Goal: Check status: Check status

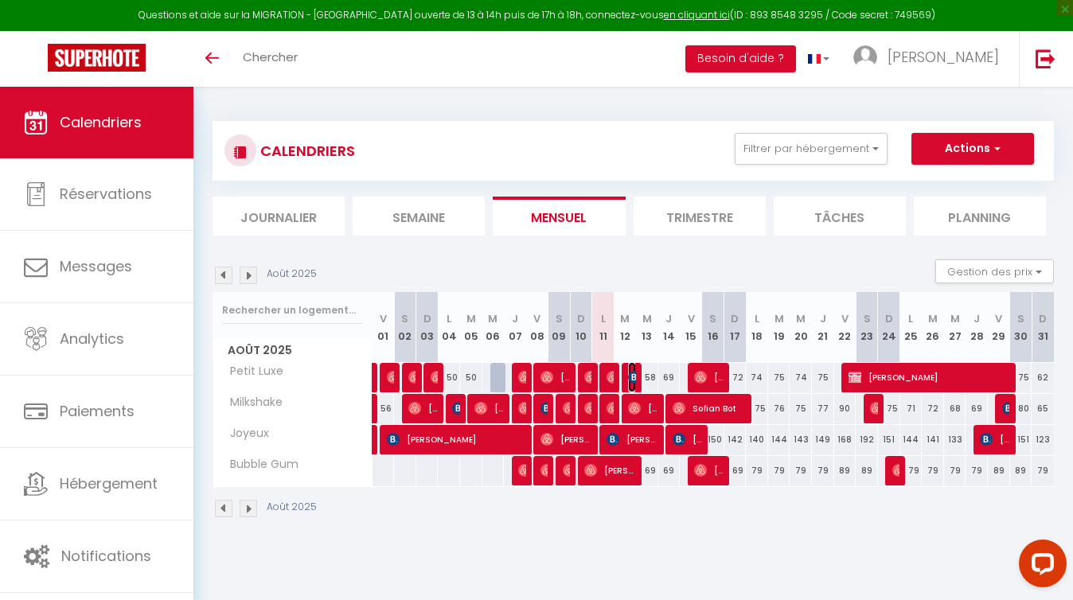
click at [630, 376] on img at bounding box center [634, 377] width 13 height 13
select select "OK"
select select "KO"
select select "0"
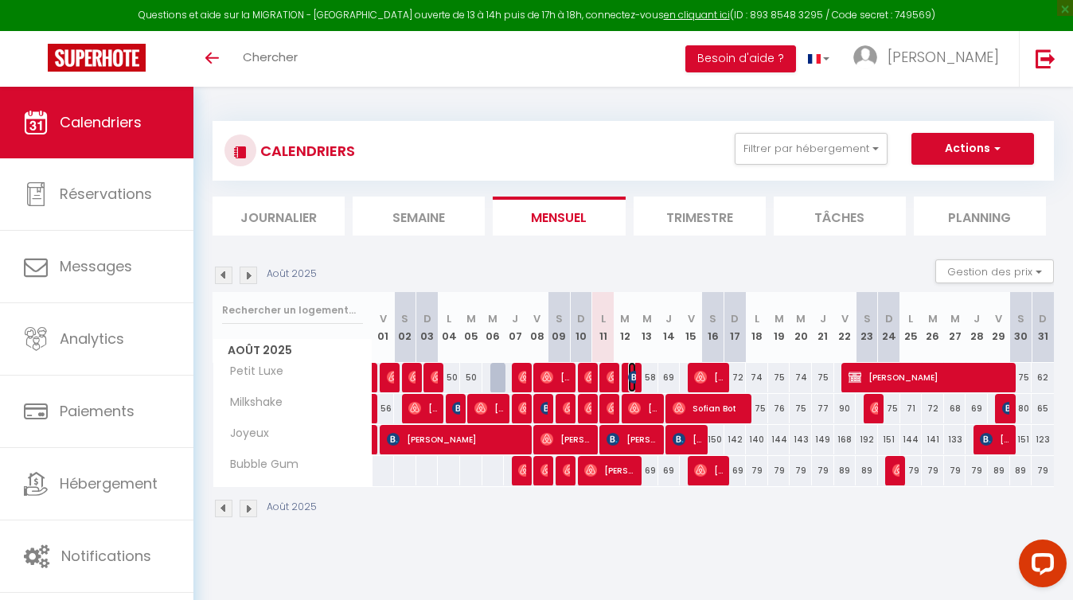
select select "1"
select select
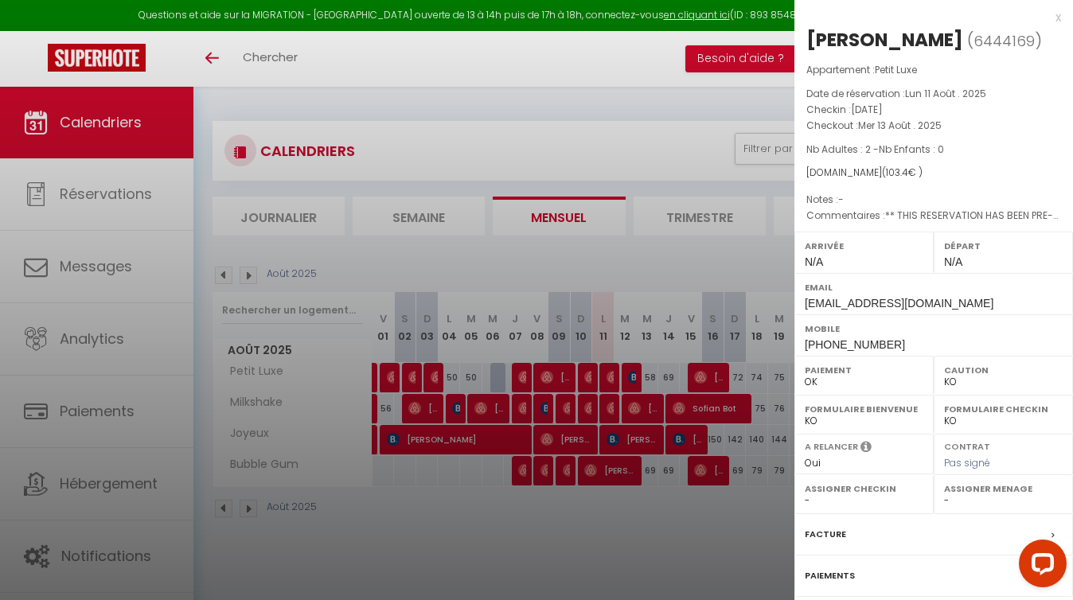
click at [628, 523] on div at bounding box center [536, 300] width 1073 height 600
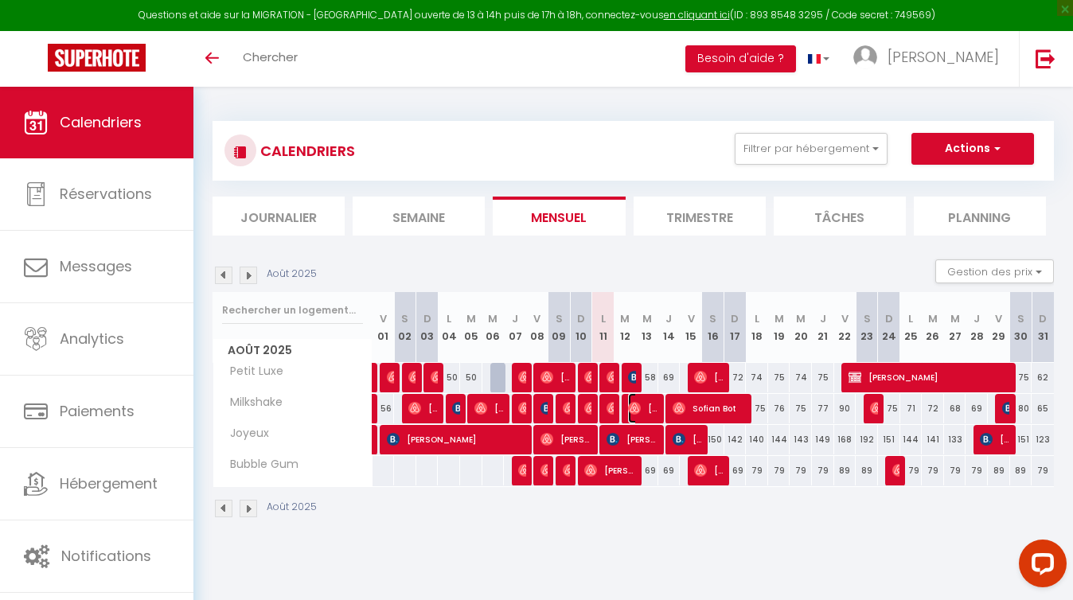
click at [641, 408] on span "[PERSON_NAME]" at bounding box center [642, 408] width 29 height 30
select select "OK"
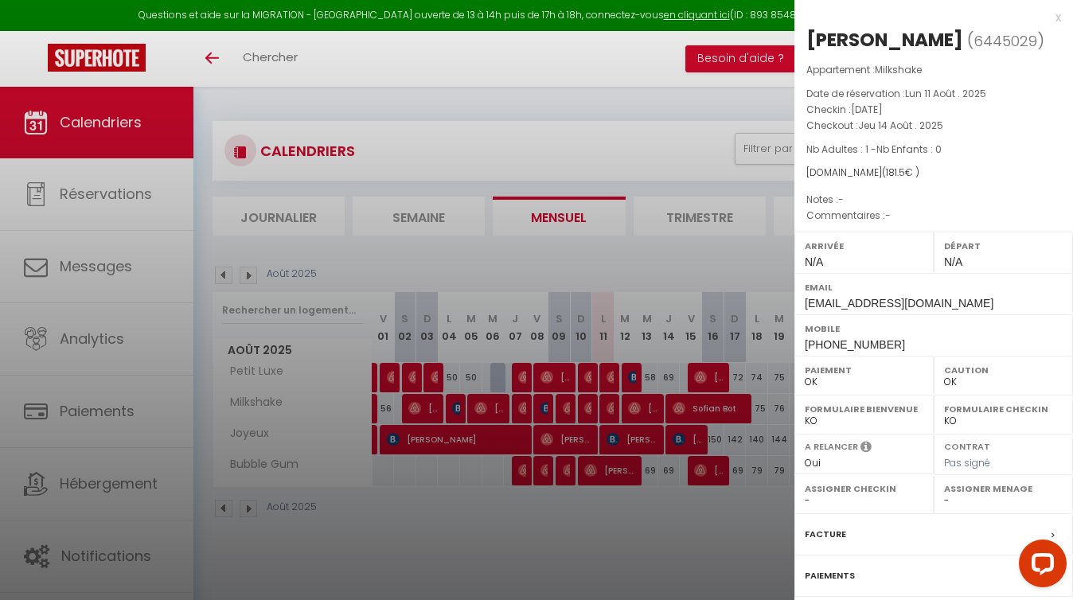
click at [626, 572] on div at bounding box center [536, 300] width 1073 height 600
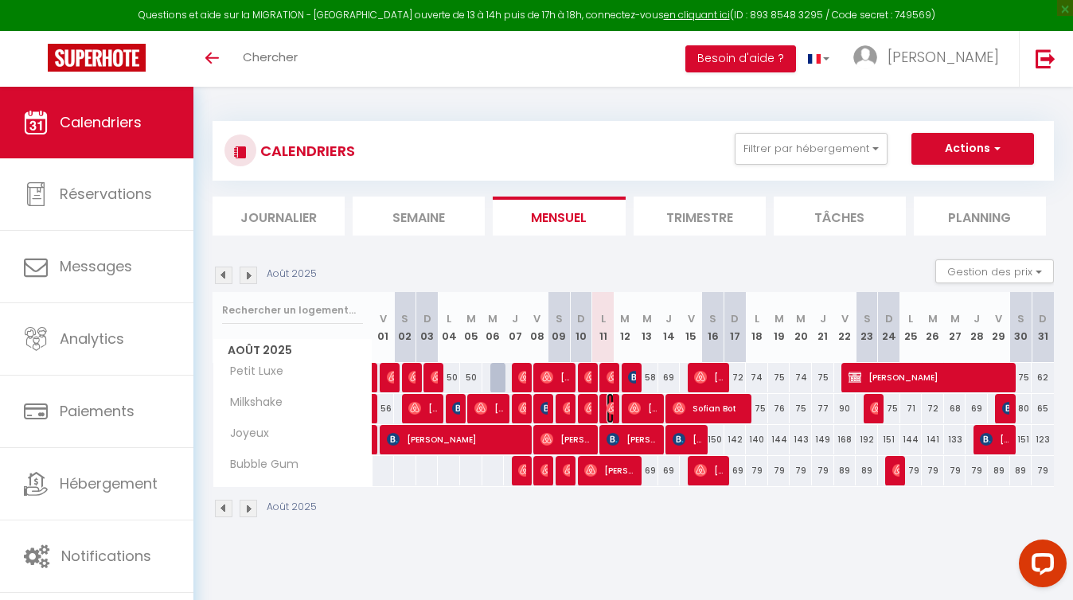
click at [610, 400] on span "[PERSON_NAME]" at bounding box center [609, 408] width 7 height 30
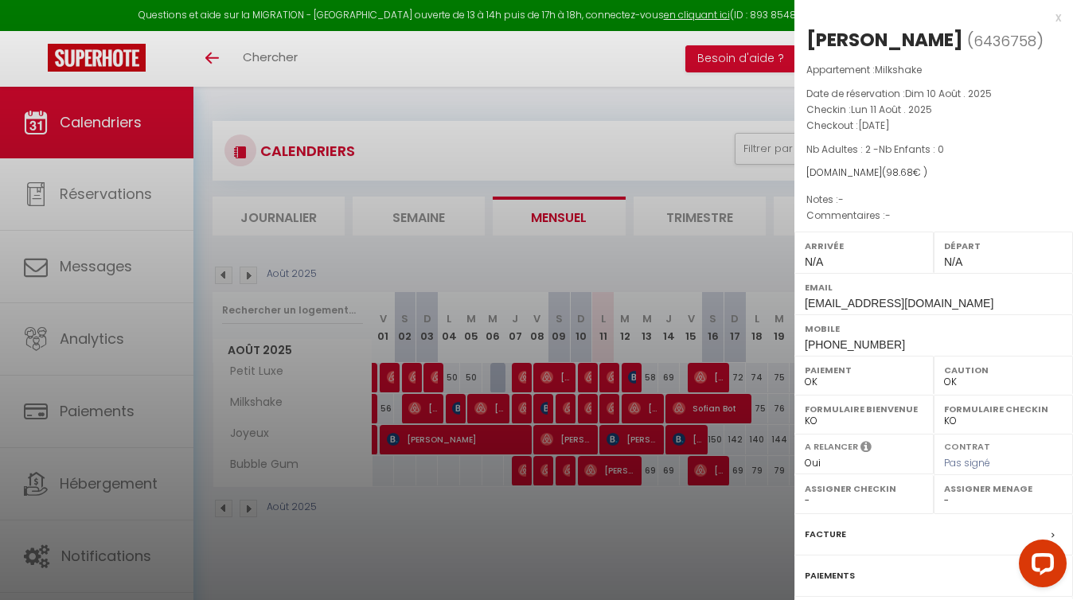
click at [594, 559] on div at bounding box center [536, 300] width 1073 height 600
